Goal: Transaction & Acquisition: Purchase product/service

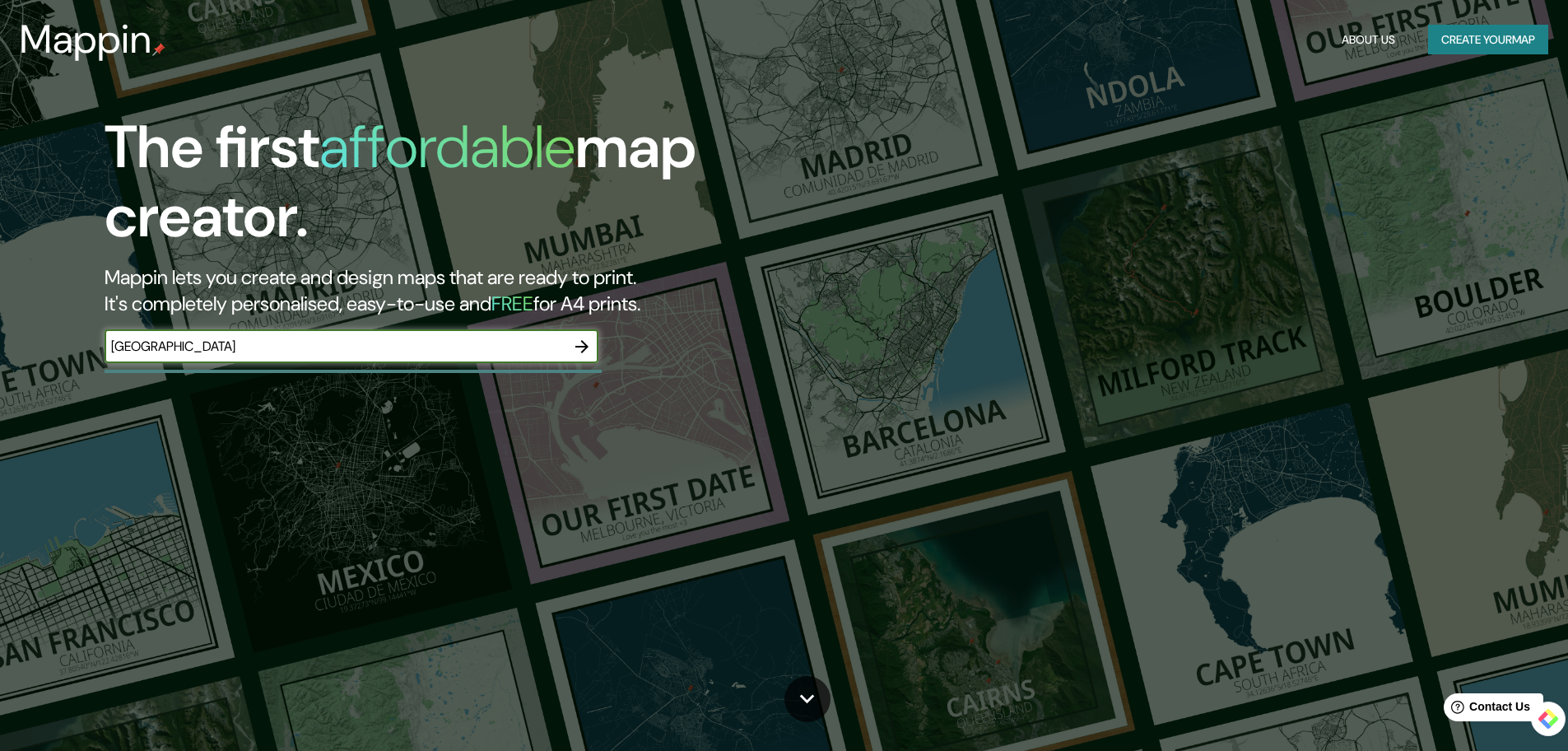
type input "[GEOGRAPHIC_DATA]"
click at [581, 346] on icon "button" at bounding box center [582, 346] width 13 height 13
drag, startPoint x: 312, startPoint y: 139, endPoint x: 254, endPoint y: 140, distance: 58.0
click at [311, 140] on h1 "The first affordable map creator." at bounding box center [496, 189] width 784 height 152
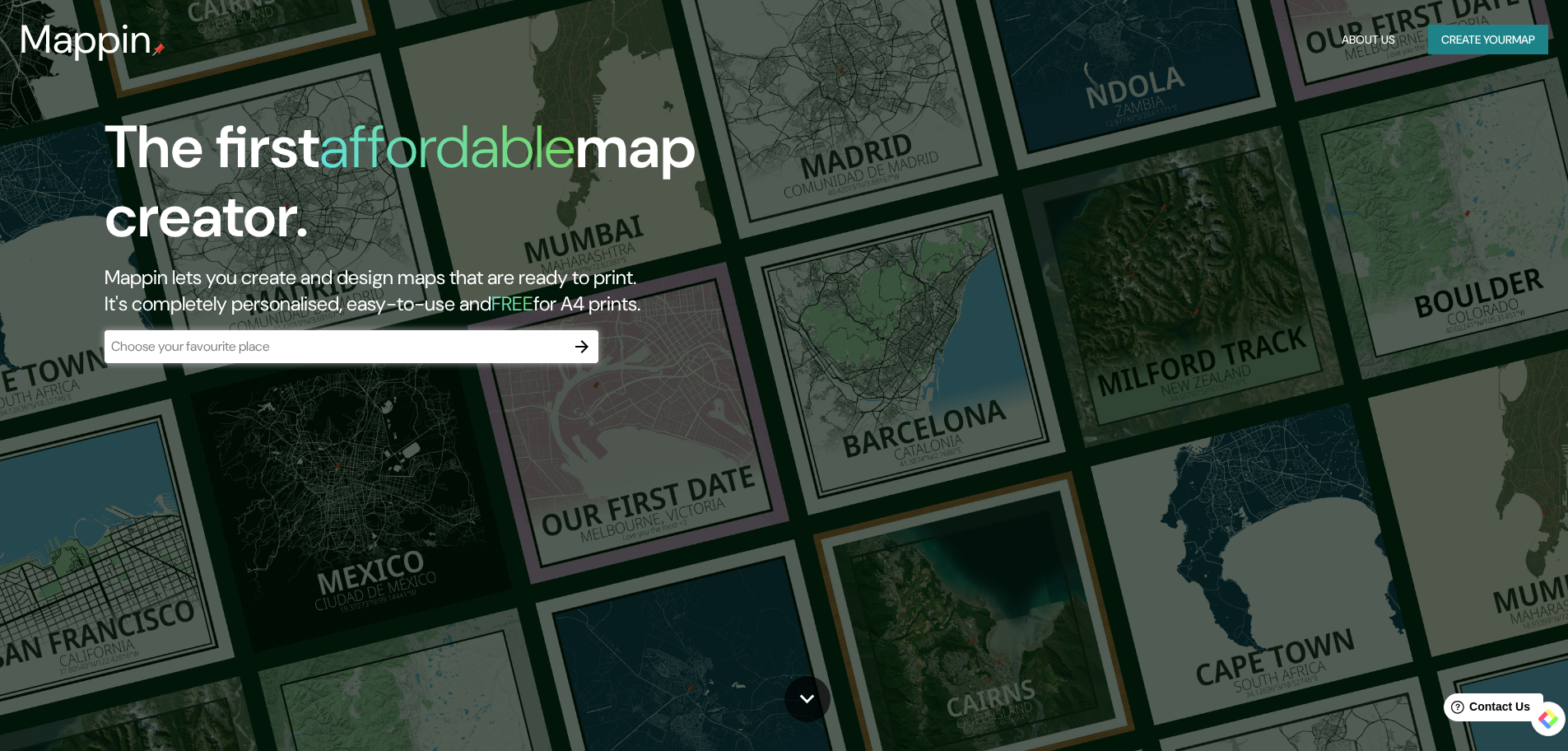
click at [115, 47] on h3 "Mappin" at bounding box center [86, 39] width 133 height 46
click at [1468, 44] on button "Create your map" at bounding box center [1488, 40] width 120 height 30
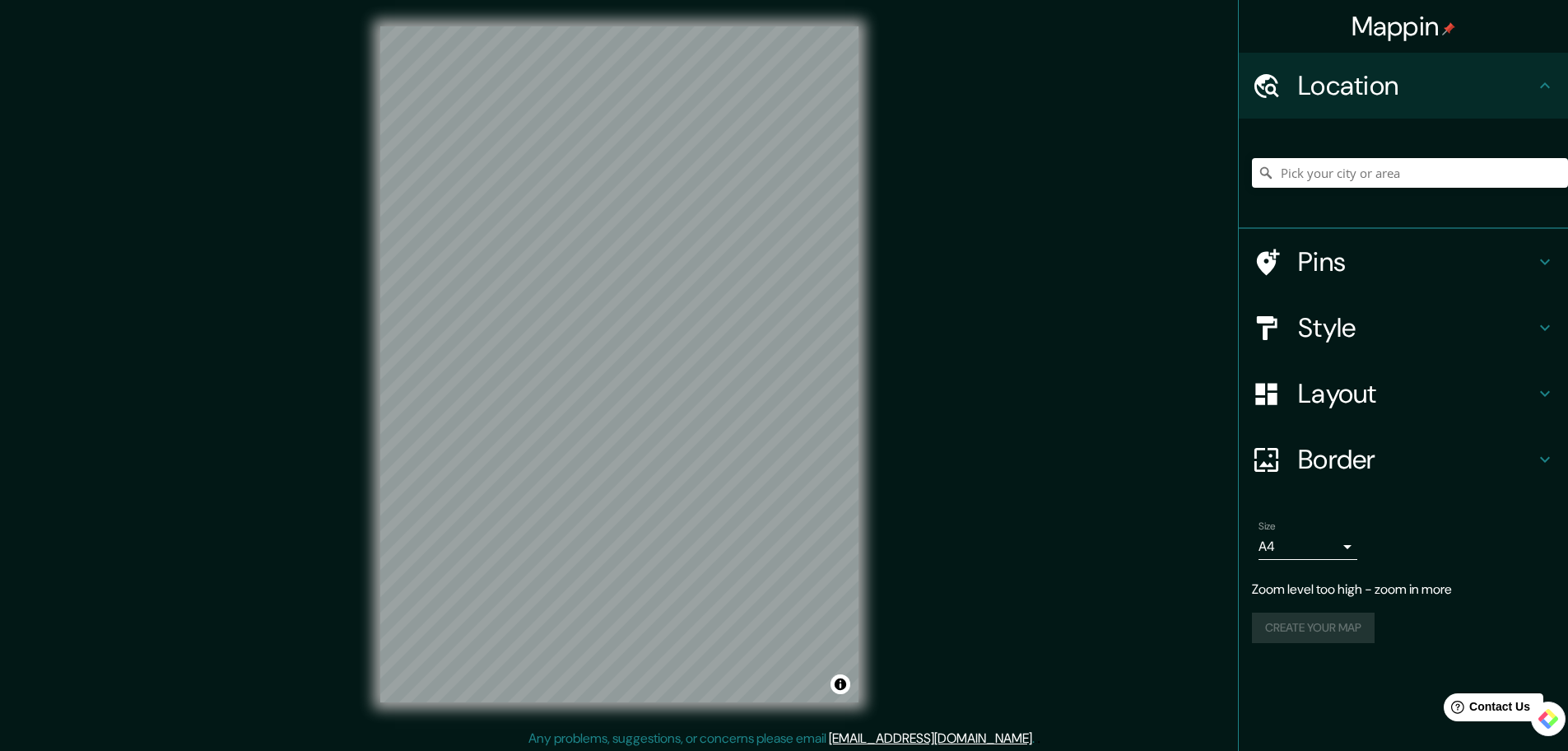
click at [352, 351] on div "Mappin Location Pins Style Layout Border Choose a border. Hint : you can make l…" at bounding box center [784, 377] width 1568 height 755
click at [1559, 265] on div "Pins" at bounding box center [1403, 261] width 329 height 65
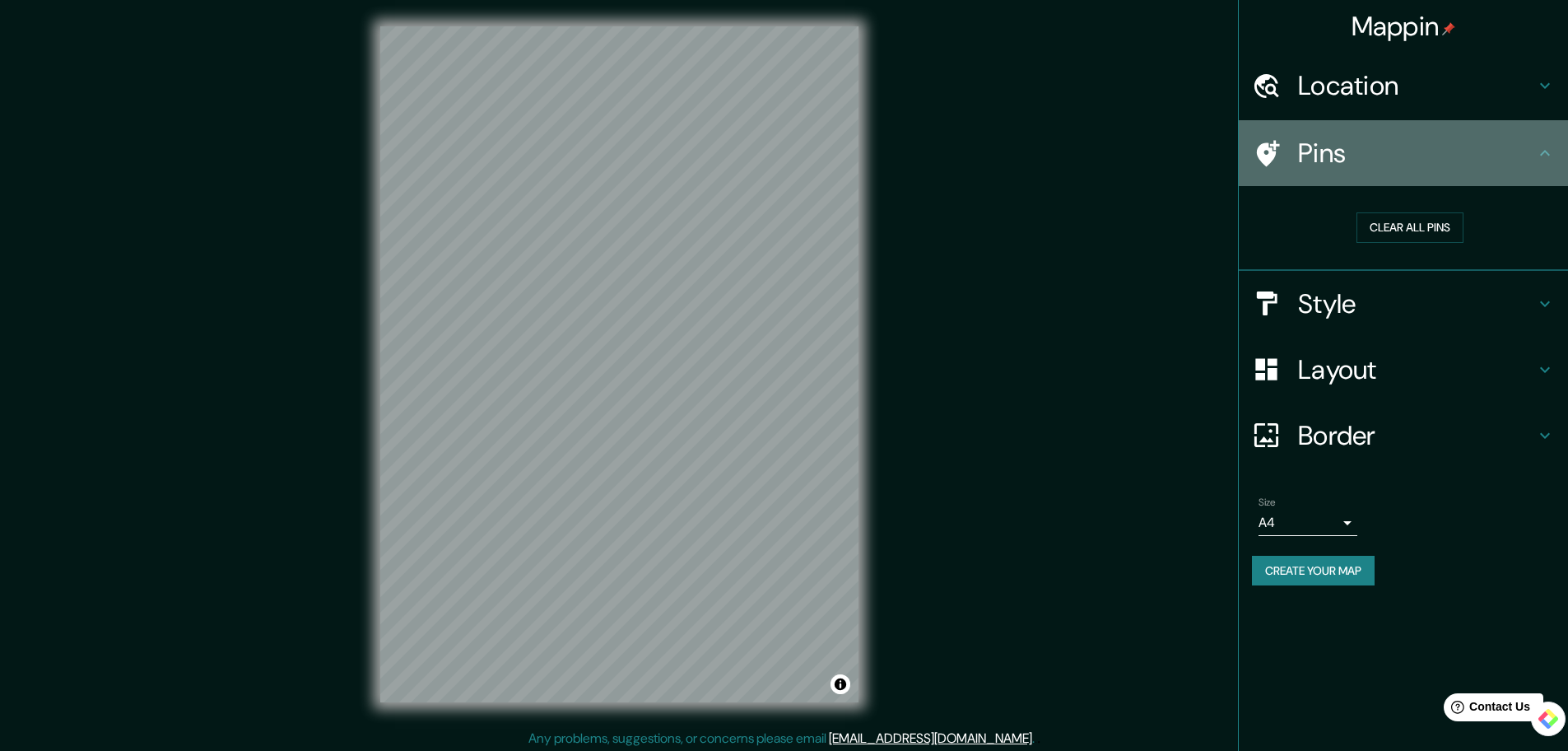
click at [1522, 161] on h4 "Pins" at bounding box center [1417, 153] width 237 height 33
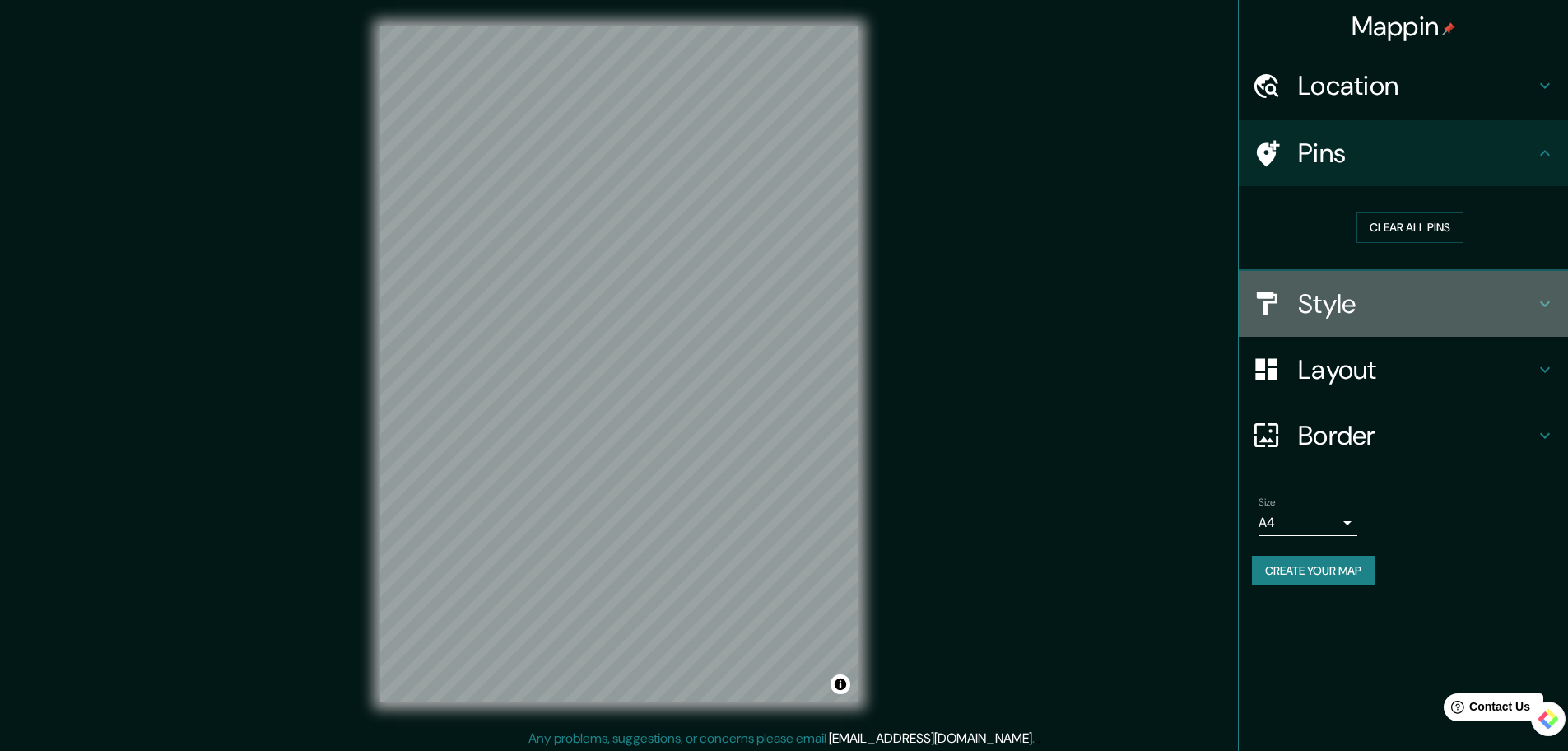
click at [1533, 302] on h4 "Style" at bounding box center [1417, 303] width 237 height 33
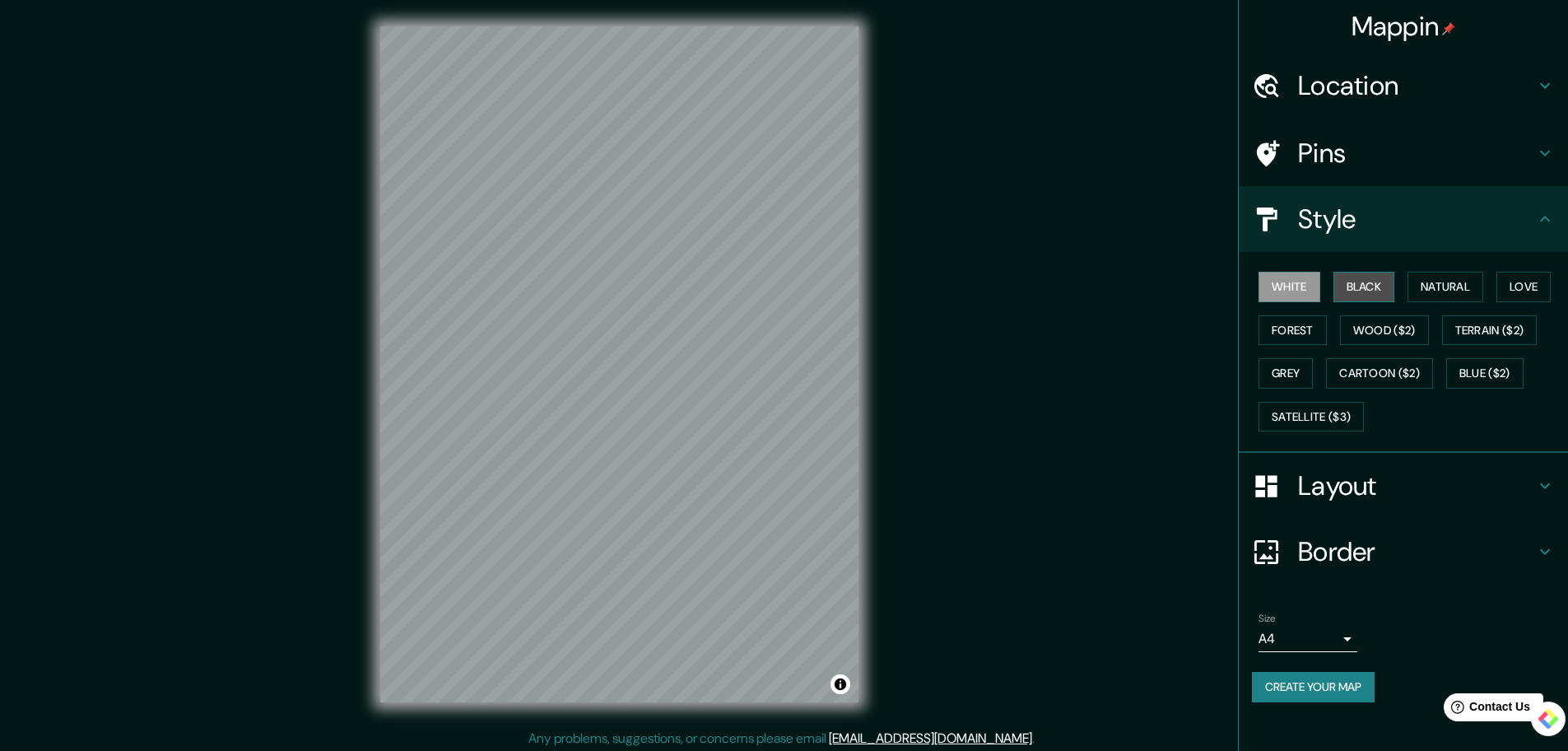
click at [1371, 289] on button "Black" at bounding box center [1364, 286] width 62 height 30
click at [1282, 284] on button "White" at bounding box center [1289, 286] width 62 height 30
click at [1448, 290] on button "Natural" at bounding box center [1446, 286] width 76 height 30
click at [1404, 331] on button "Wood ($2)" at bounding box center [1385, 330] width 89 height 30
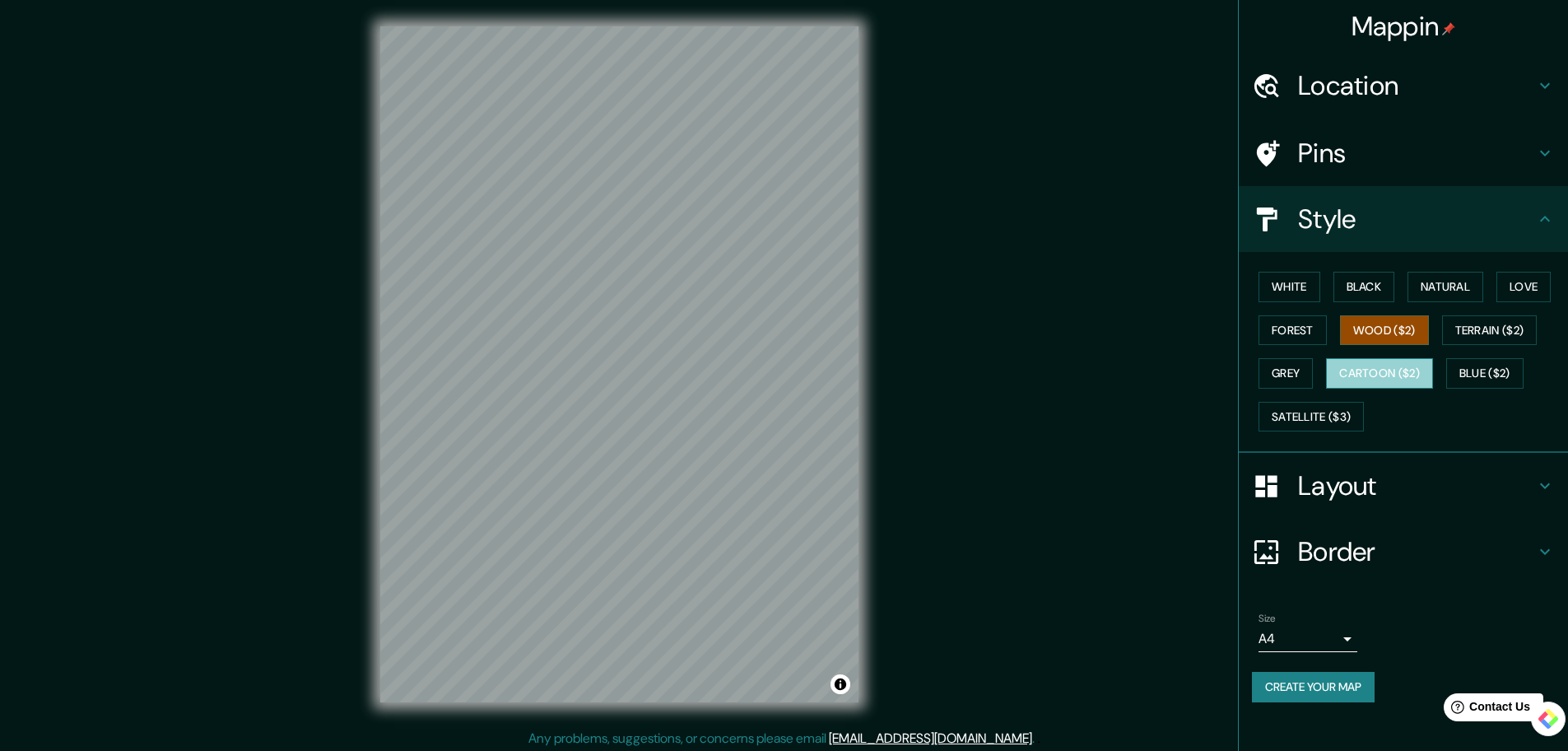
click at [1380, 369] on button "Cartoon ($2)" at bounding box center [1379, 374] width 107 height 30
click at [1305, 370] on button "Grey" at bounding box center [1285, 374] width 54 height 30
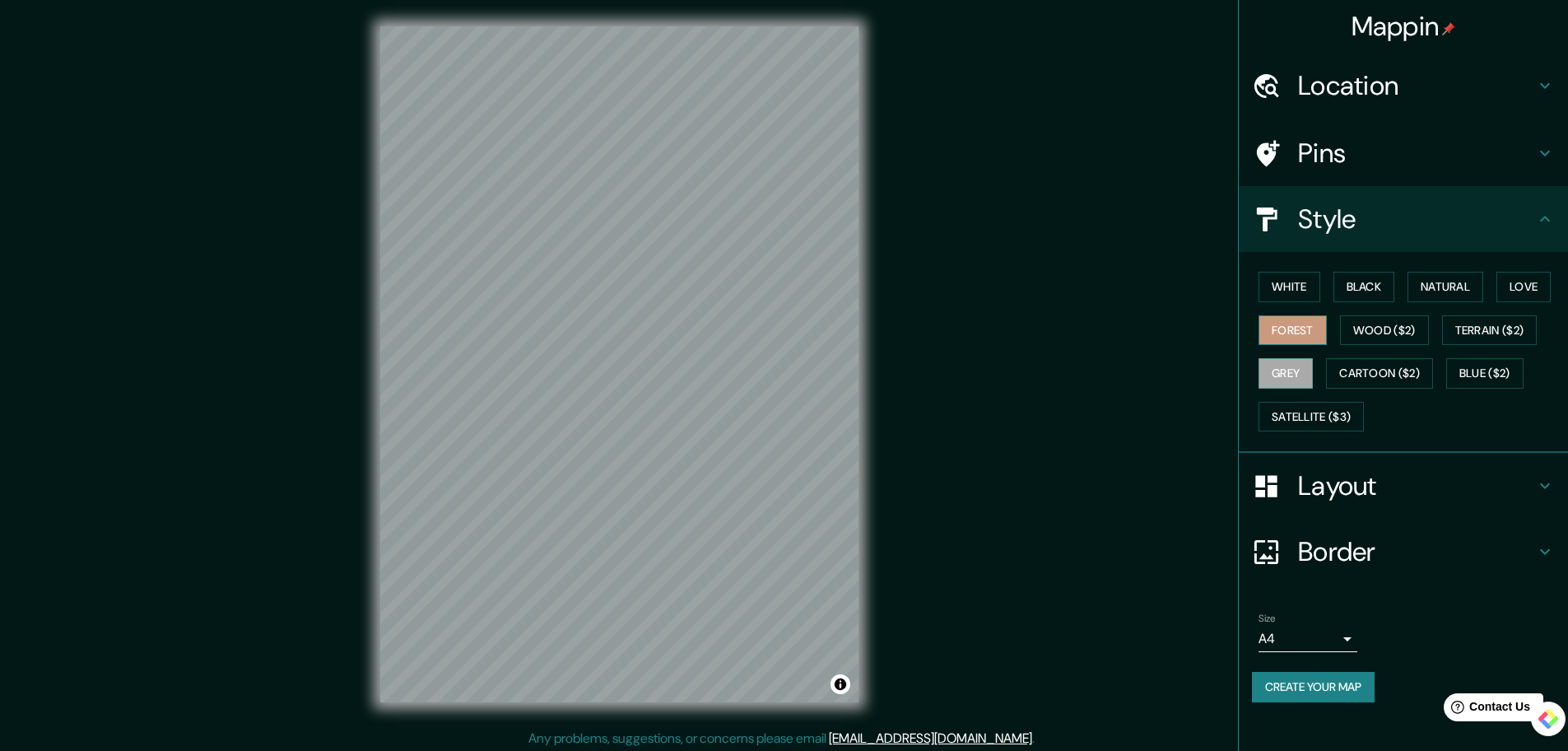
click at [1303, 337] on button "Forest" at bounding box center [1293, 330] width 68 height 30
click at [1502, 376] on button "Blue ($2)" at bounding box center [1485, 374] width 78 height 30
click at [1374, 336] on button "Wood ($2)" at bounding box center [1385, 330] width 89 height 30
click at [1290, 293] on button "White" at bounding box center [1289, 286] width 62 height 30
click at [1341, 491] on h4 "Layout" at bounding box center [1417, 485] width 237 height 33
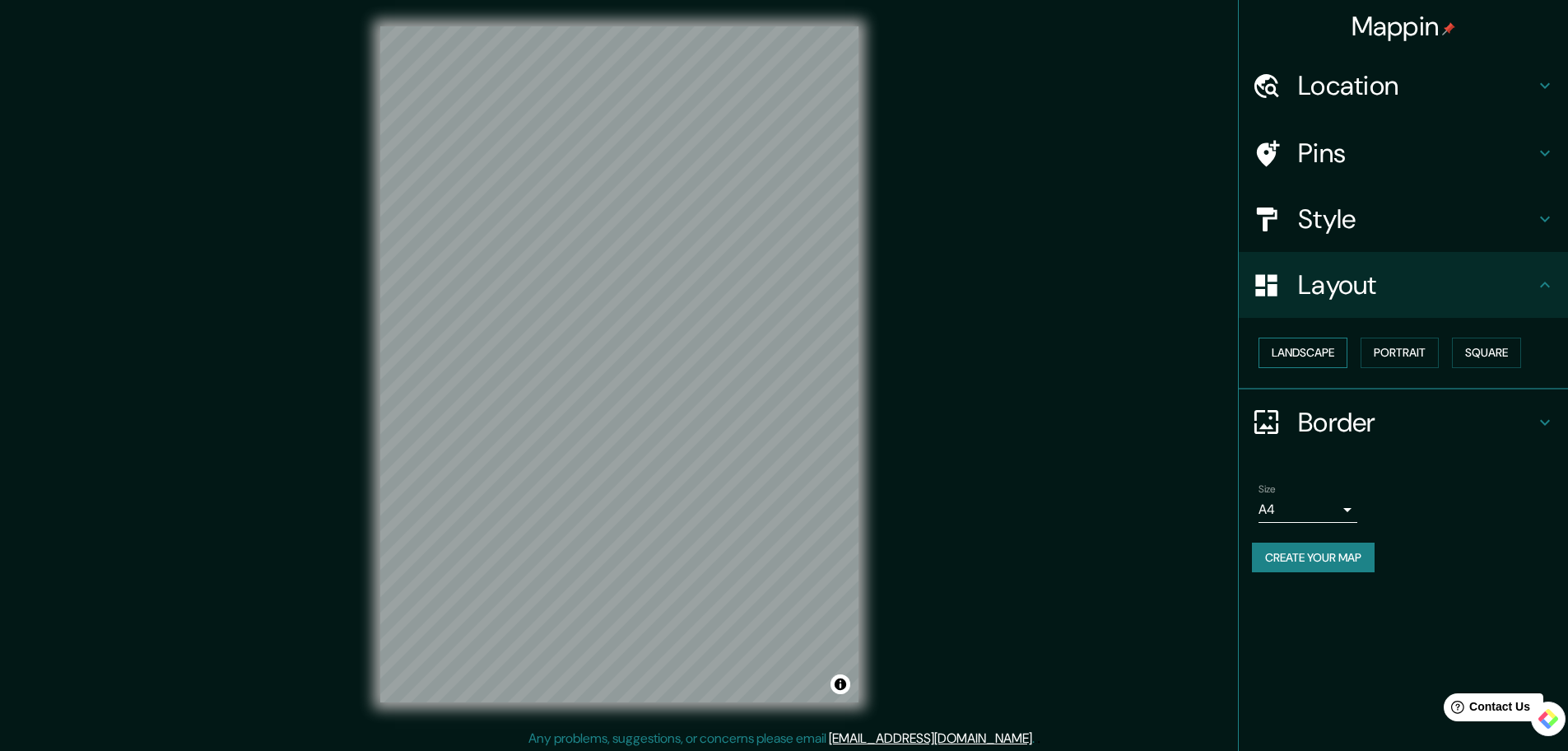
click at [1312, 357] on button "Landscape" at bounding box center [1303, 353] width 89 height 30
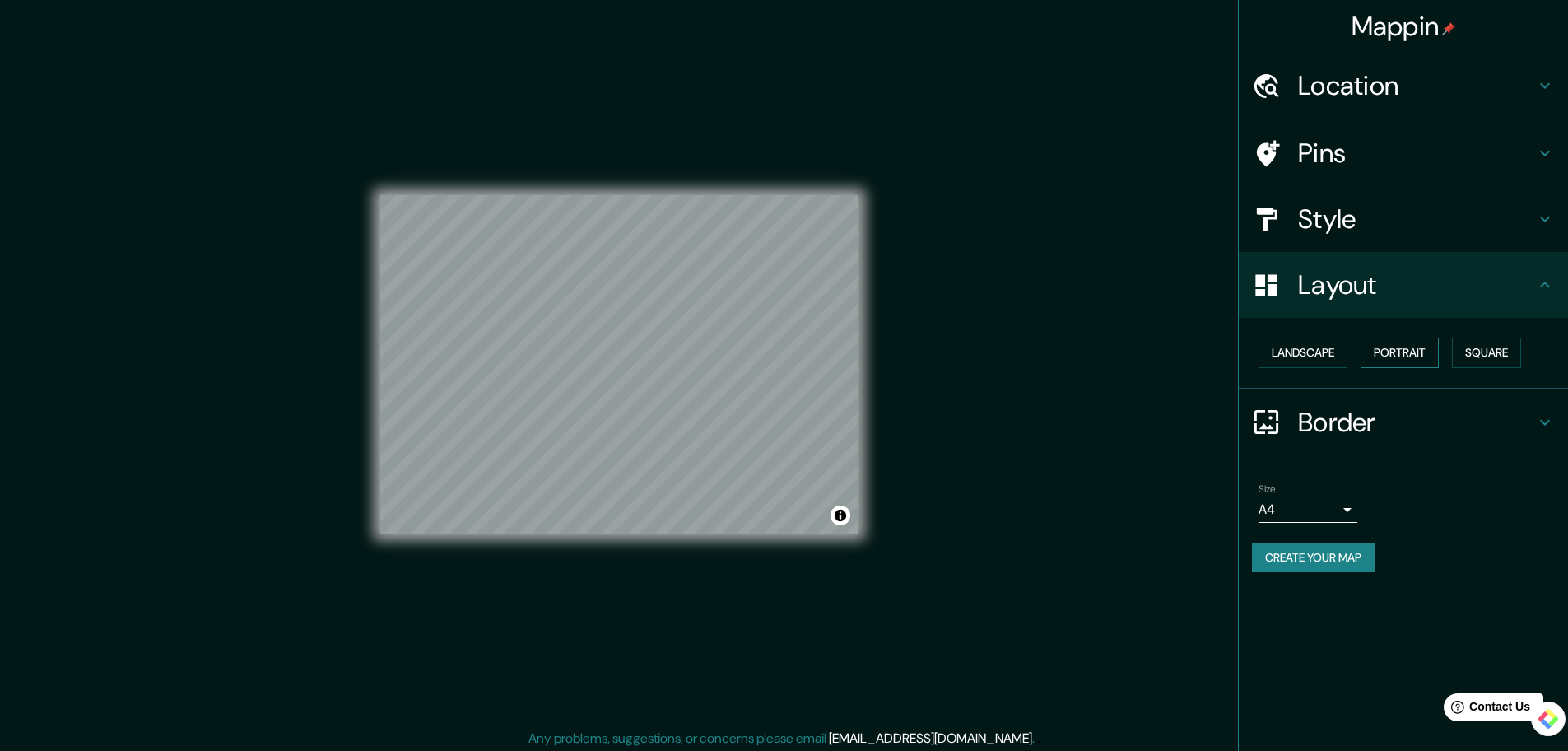
click at [1423, 356] on button "Portrait" at bounding box center [1400, 353] width 78 height 30
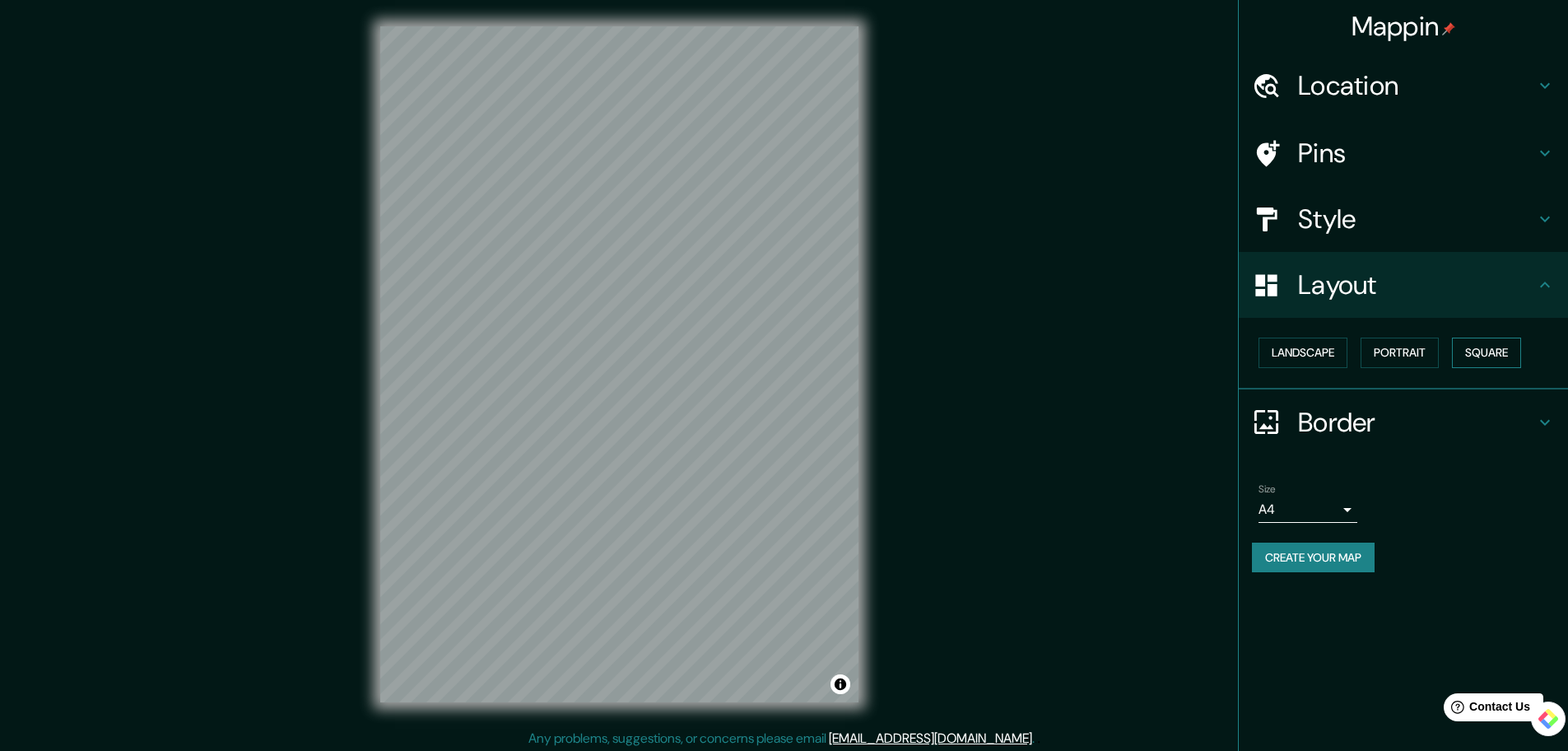
click at [1480, 350] on button "Square" at bounding box center [1486, 353] width 69 height 30
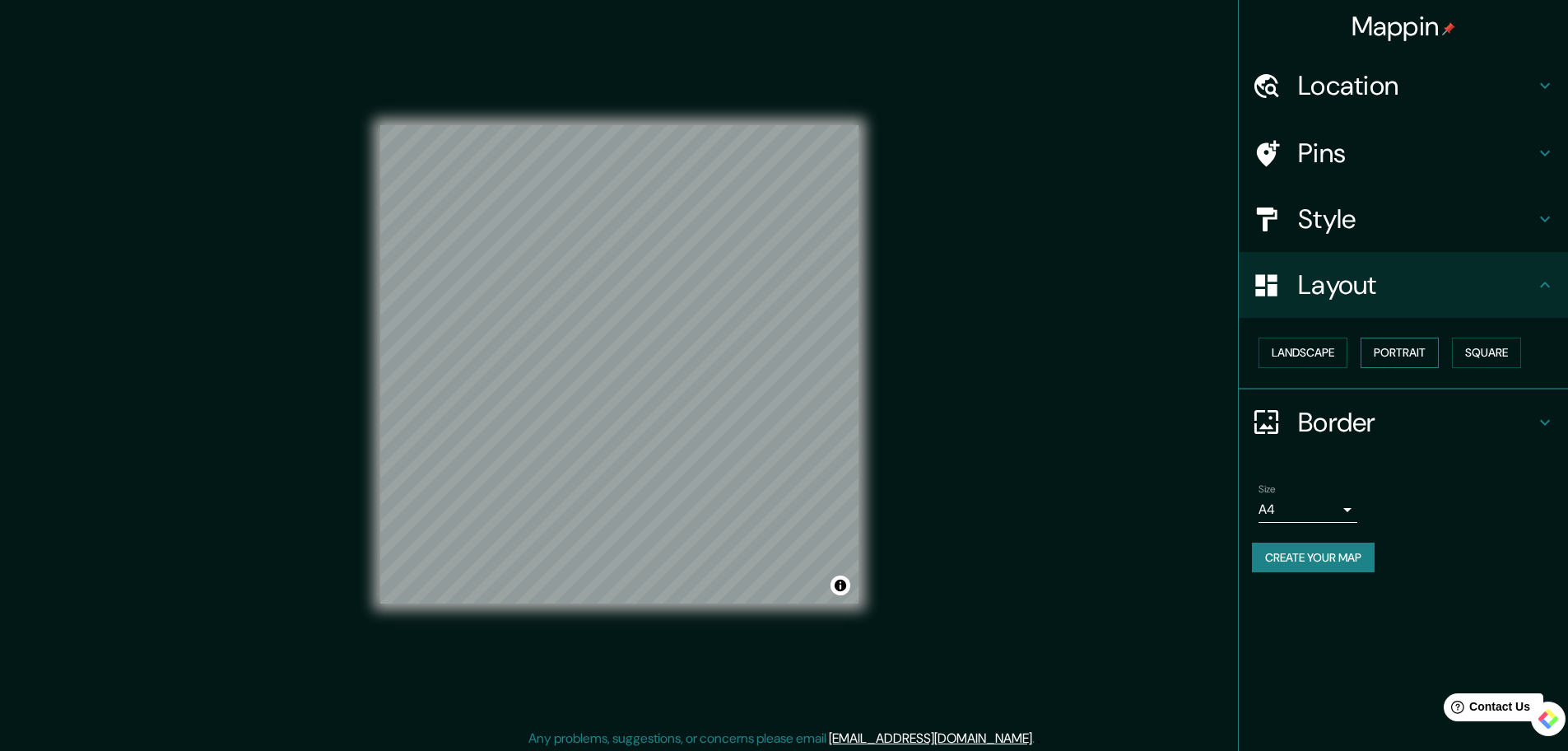
click at [1399, 354] on button "Portrait" at bounding box center [1400, 353] width 78 height 30
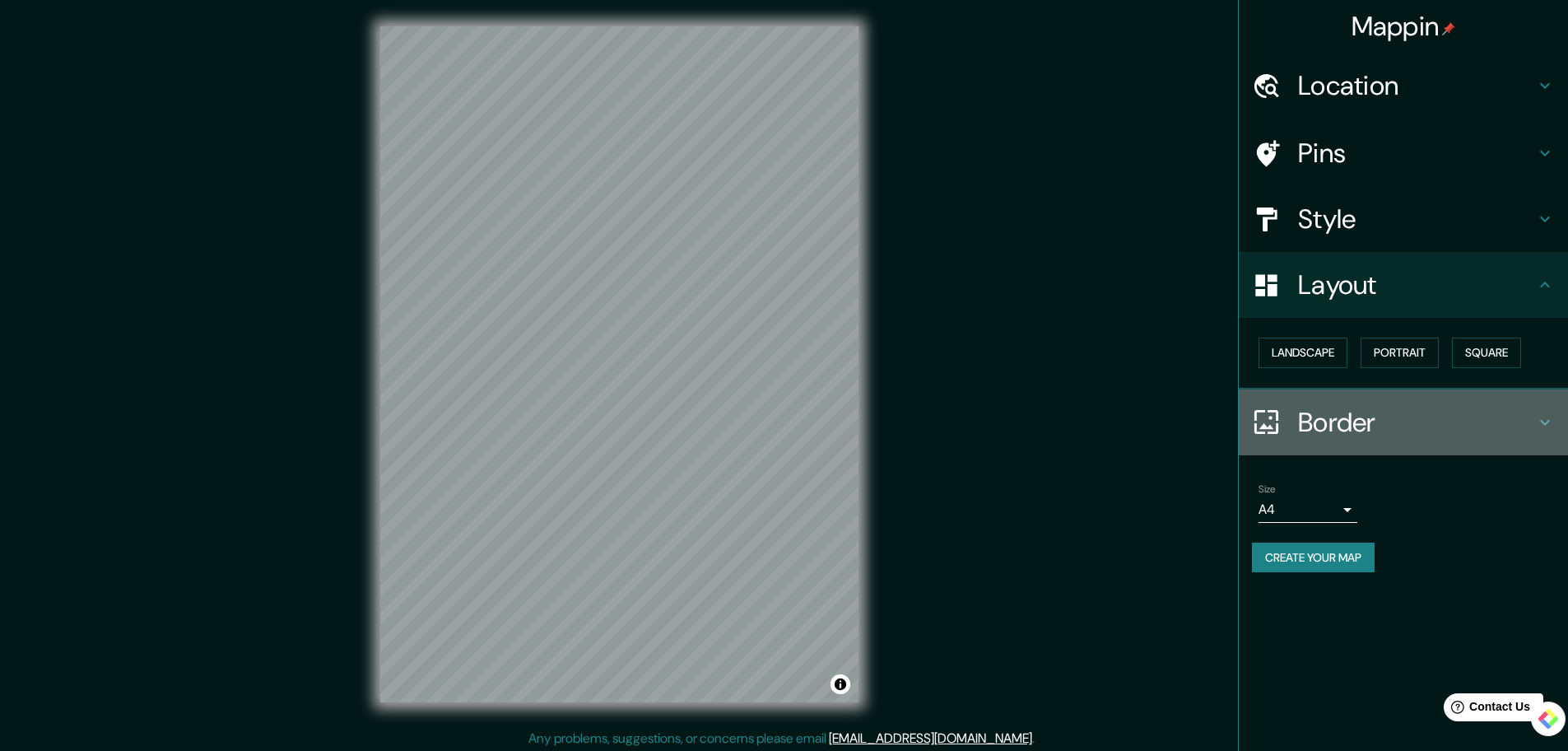
click at [1356, 414] on h4 "Border" at bounding box center [1417, 422] width 237 height 33
